Goal: Transaction & Acquisition: Download file/media

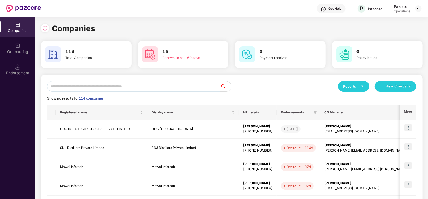
click at [107, 82] on input "text" at bounding box center [133, 86] width 173 height 11
paste input "**********"
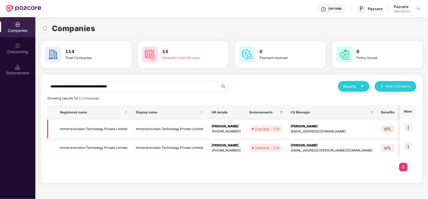
type input "**********"
click at [105, 129] on td "Immersivevision Technology Private Limited" at bounding box center [94, 128] width 76 height 19
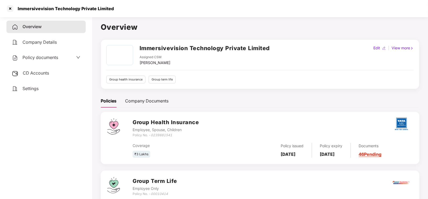
click at [23, 89] on span "Settings" at bounding box center [30, 88] width 16 height 5
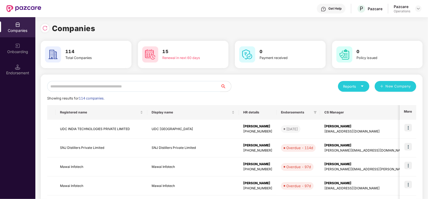
click at [72, 86] on input "text" at bounding box center [133, 86] width 173 height 11
type input "*"
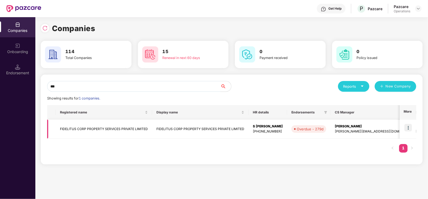
type input "***"
click at [411, 130] on img at bounding box center [407, 127] width 7 height 7
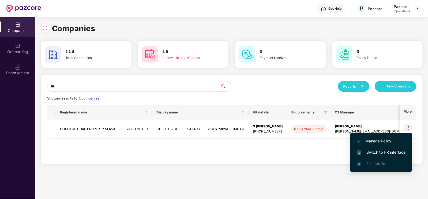
click at [386, 152] on span "Switch to HR interface" at bounding box center [381, 152] width 49 height 6
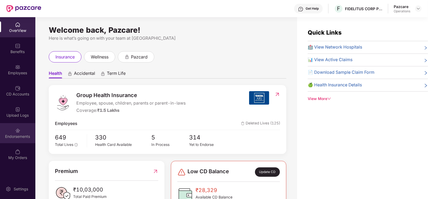
click at [18, 128] on img at bounding box center [17, 130] width 5 height 5
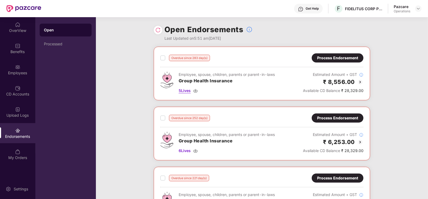
click at [184, 90] on span "5 Lives" at bounding box center [185, 91] width 12 height 6
click at [186, 150] on span "6 Lives" at bounding box center [185, 151] width 12 height 6
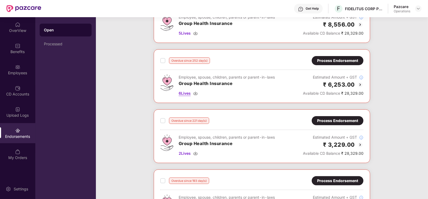
scroll to position [59, 0]
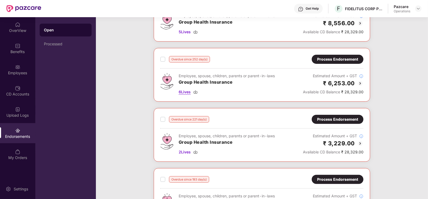
click at [186, 150] on span "2 Lives" at bounding box center [185, 152] width 12 height 6
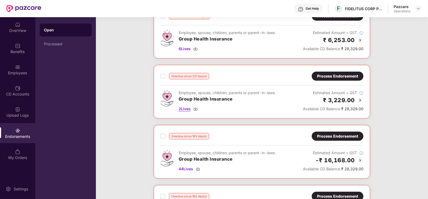
scroll to position [102, 0]
click at [186, 169] on span "44 Lives" at bounding box center [186, 168] width 14 height 6
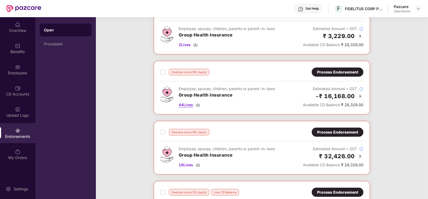
scroll to position [167, 0]
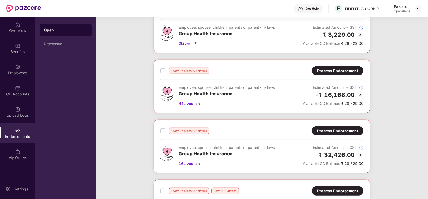
click at [183, 162] on span "16 Lives" at bounding box center [186, 163] width 14 height 6
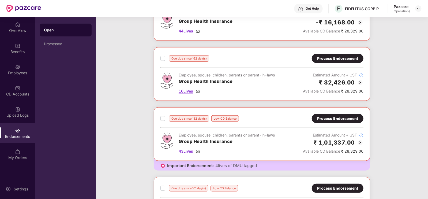
scroll to position [240, 0]
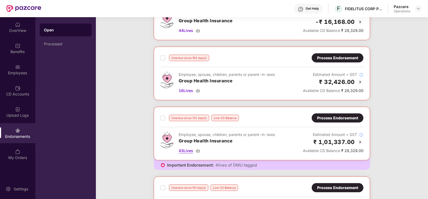
click at [184, 148] on span "43 Lives" at bounding box center [186, 151] width 14 height 6
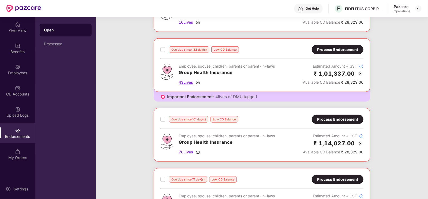
scroll to position [310, 0]
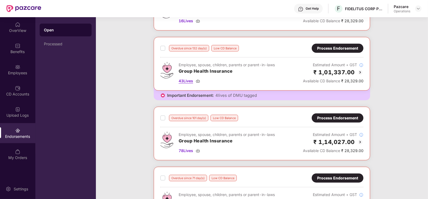
click at [184, 148] on span "78 Lives" at bounding box center [186, 151] width 14 height 6
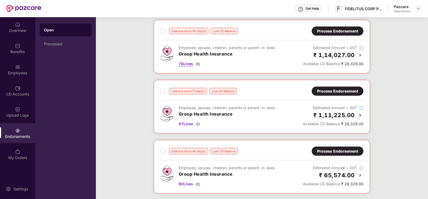
scroll to position [402, 0]
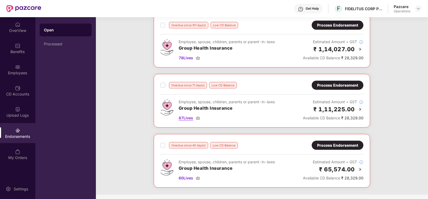
click at [183, 115] on span "87 Lives" at bounding box center [186, 118] width 14 height 6
click at [187, 175] on span "60 Lives" at bounding box center [186, 178] width 14 height 6
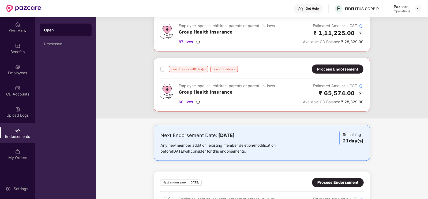
scroll to position [508, 0]
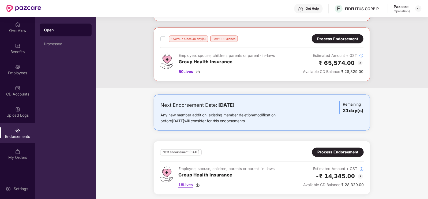
click at [183, 182] on span "18 Lives" at bounding box center [185, 185] width 14 height 6
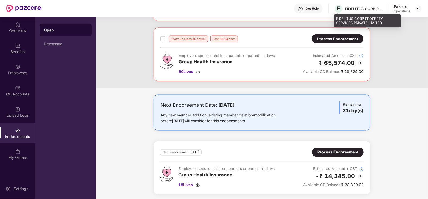
click at [361, 10] on div "FIDELITUS CORP PROPERTY SERVICES PRIVATE LIMITED" at bounding box center [363, 8] width 37 height 5
click at [368, 9] on div "FIDELITUS CORP PROPERTY SERVICES PRIVATE LIMITED" at bounding box center [363, 8] width 37 height 5
copy div "FIDELITUS CORP PROPERTY SERVICES PRIVATE LIMITED"
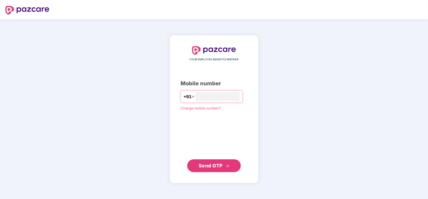
type input "**********"
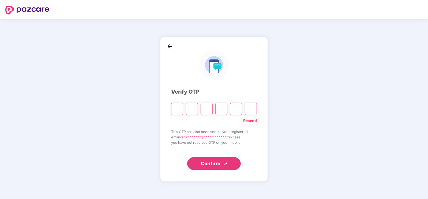
type input "*"
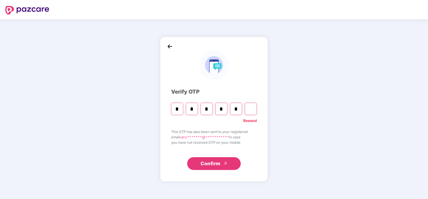
type input "*"
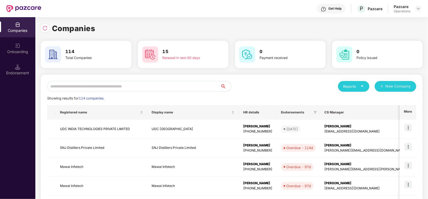
click at [99, 86] on input "text" at bounding box center [133, 86] width 173 height 11
paste input "**********"
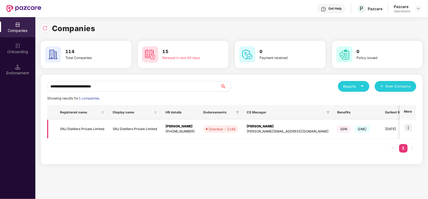
type input "**********"
click at [90, 127] on td "SNJ Distillers Private Limited" at bounding box center [82, 128] width 53 height 19
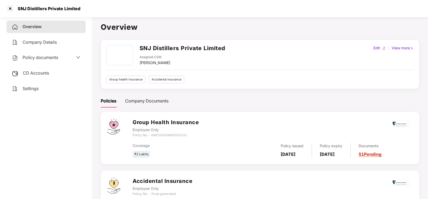
click at [33, 58] on span "Policy documents" at bounding box center [40, 57] width 36 height 5
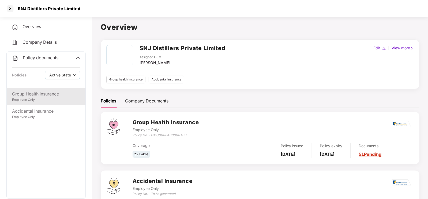
click at [42, 97] on div "Group Health Insurance" at bounding box center [46, 94] width 68 height 7
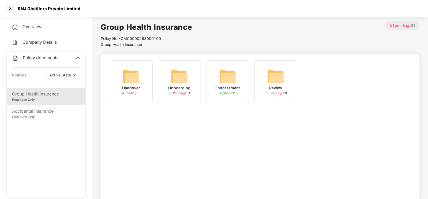
click at [174, 87] on div "Onboarding" at bounding box center [179, 88] width 22 height 6
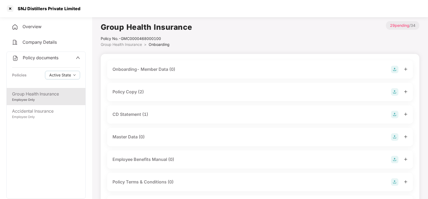
click at [171, 95] on div "Policy Copy (2)" at bounding box center [259, 91] width 295 height 7
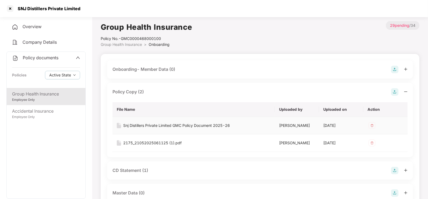
click at [183, 126] on div "Snj Distillers Private Limited GMC Policy Document 2025-26" at bounding box center [176, 125] width 107 height 6
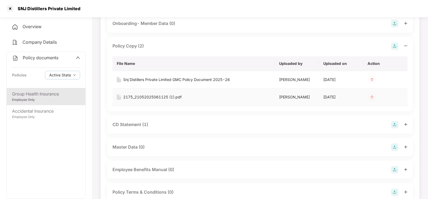
scroll to position [46, 0]
click at [151, 95] on div "2175_21052025061125 (1).pdf" at bounding box center [152, 97] width 58 height 6
click at [149, 122] on div "CD Statement (1)" at bounding box center [259, 123] width 295 height 7
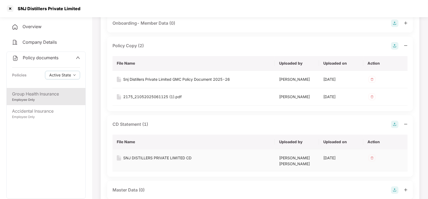
click at [157, 159] on div "SNJ DISTILLERS PRIVATE LIMITED CD" at bounding box center [157, 158] width 68 height 6
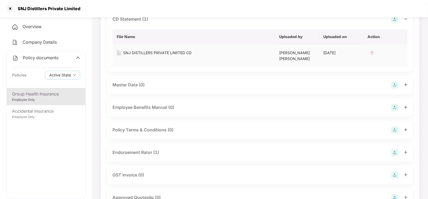
scroll to position [151, 0]
click at [145, 154] on div "Endorsement Rator (1)" at bounding box center [135, 152] width 47 height 7
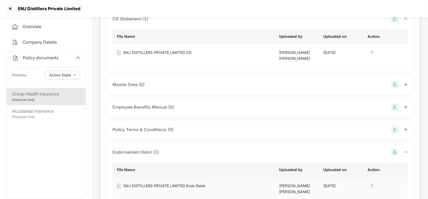
click at [154, 187] on div "SNJ DISTILLERS PRIVATE LIMITED Endo Rater" at bounding box center [164, 186] width 82 height 6
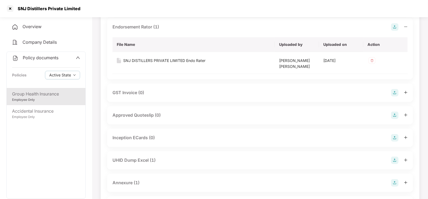
scroll to position [280, 0]
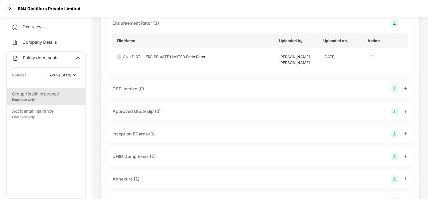
click at [159, 156] on div "UHID Dump Excel (1)" at bounding box center [259, 156] width 295 height 7
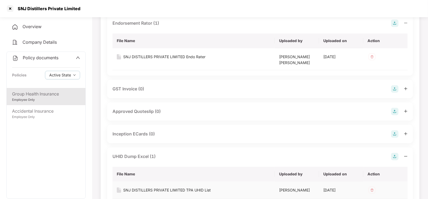
click at [157, 192] on td "SNJ DISTILLERS PRIVATE LIMITED TPA UHID List" at bounding box center [193, 189] width 162 height 17
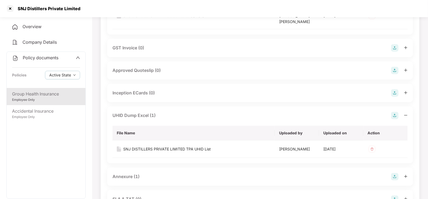
scroll to position [323, 0]
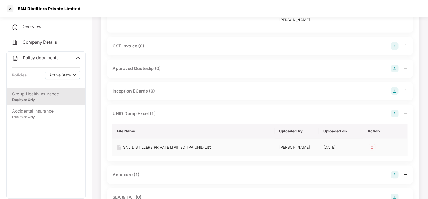
click at [174, 144] on div "SNJ DISTILLERS PRIVATE LIMITED TPA UHID List" at bounding box center [167, 147] width 88 height 6
click at [144, 174] on div "Annexure (1)" at bounding box center [259, 174] width 295 height 7
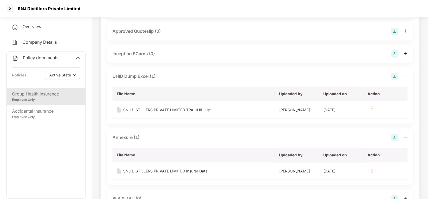
scroll to position [360, 0]
click at [140, 169] on div "SNJ DISTILLERS PRIVATE LIMITED Insurer Data" at bounding box center [165, 171] width 84 height 6
